Goal: Task Accomplishment & Management: Complete application form

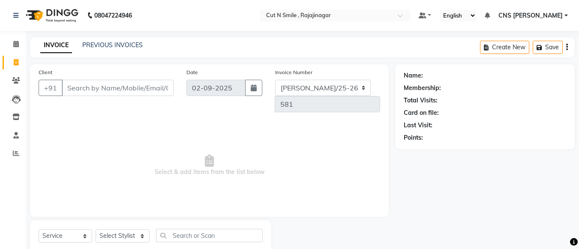
select select "service"
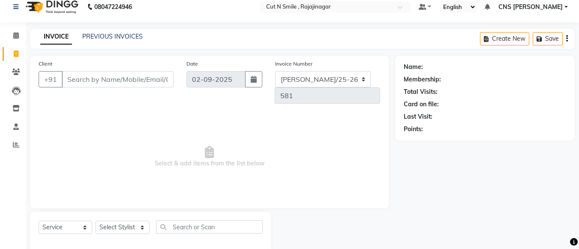
scroll to position [9, 0]
click at [290, 114] on span "Select & add items from the list below" at bounding box center [209, 157] width 341 height 86
click at [154, 84] on input "Client" at bounding box center [118, 79] width 112 height 16
click at [168, 114] on span "Select & add items from the list below" at bounding box center [209, 157] width 341 height 86
click at [15, 68] on span at bounding box center [16, 72] width 15 height 10
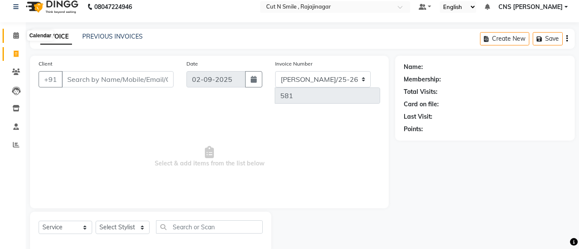
click at [15, 35] on icon at bounding box center [16, 35] width 6 height 6
click at [114, 114] on span "Select & add items from the list below" at bounding box center [209, 157] width 341 height 86
drag, startPoint x: 105, startPoint y: 83, endPoint x: 110, endPoint y: 108, distance: 26.1
click at [110, 108] on div "Client +91 Date [DATE] Invoice Number [PERSON_NAME]/25-26 LA/2025-26 SH/25 CH/2…" at bounding box center [209, 132] width 359 height 153
click at [110, 114] on span "Select & add items from the list below" at bounding box center [209, 157] width 341 height 86
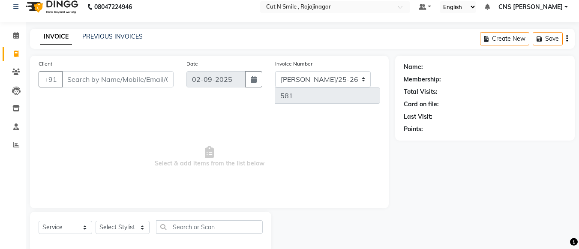
click at [110, 114] on span "Select & add items from the list below" at bounding box center [209, 157] width 341 height 86
drag, startPoint x: 281, startPoint y: 129, endPoint x: 263, endPoint y: 123, distance: 18.6
click at [263, 123] on span "Select & add items from the list below" at bounding box center [209, 157] width 341 height 86
click at [251, 79] on icon "button" at bounding box center [254, 79] width 6 height 7
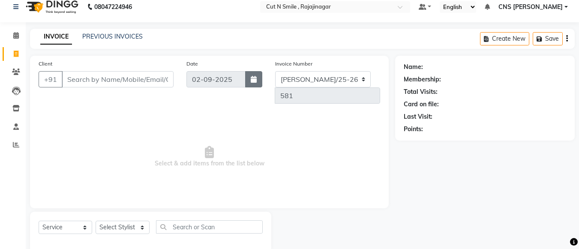
select select "9"
select select "2025"
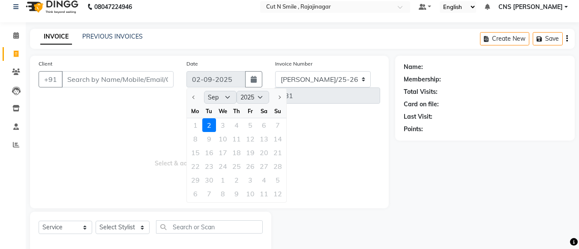
click at [221, 123] on div "1 2 3 4 5 6 7" at bounding box center [236, 125] width 99 height 14
click at [206, 123] on div "1 2 3 4 5 6 7" at bounding box center [236, 125] width 99 height 14
click at [192, 124] on div "1 2 3 4 5 6 7" at bounding box center [236, 125] width 99 height 14
click at [86, 61] on div "Client +91" at bounding box center [106, 84] width 148 height 51
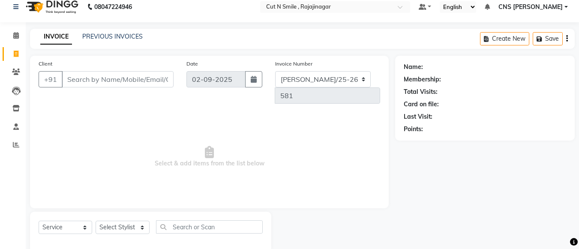
click at [130, 114] on span "Select & add items from the list below" at bounding box center [209, 157] width 341 height 86
